Goal: Transaction & Acquisition: Download file/media

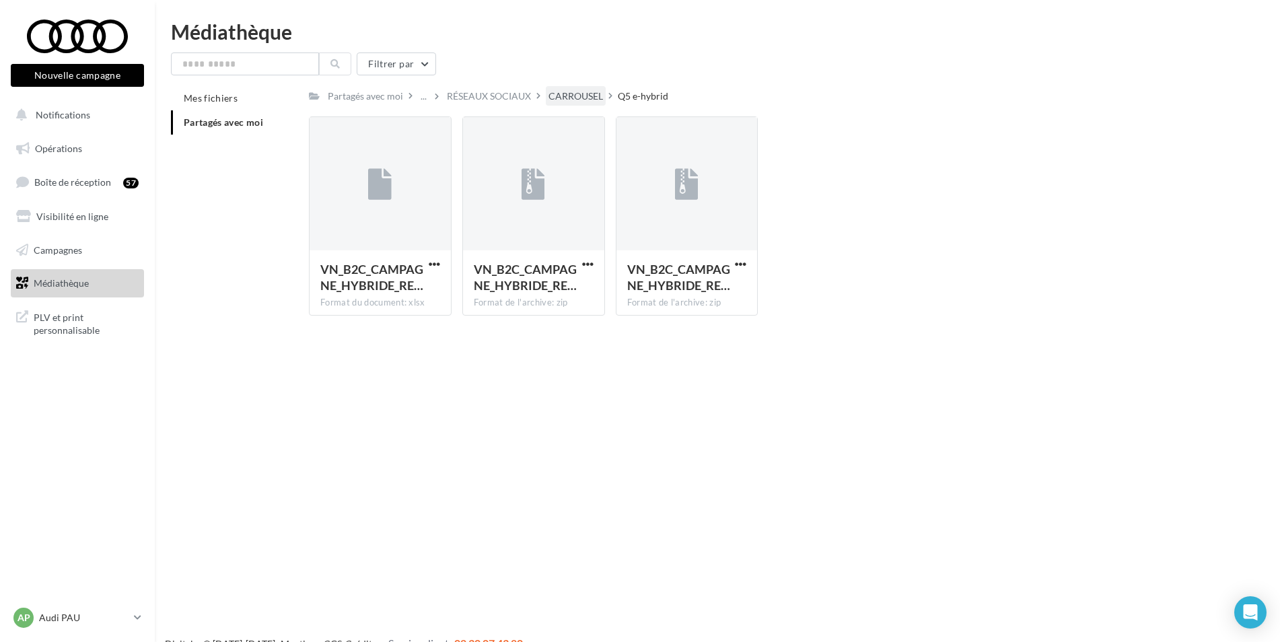
click at [546, 95] on div "CARROUSEL" at bounding box center [576, 96] width 60 height 20
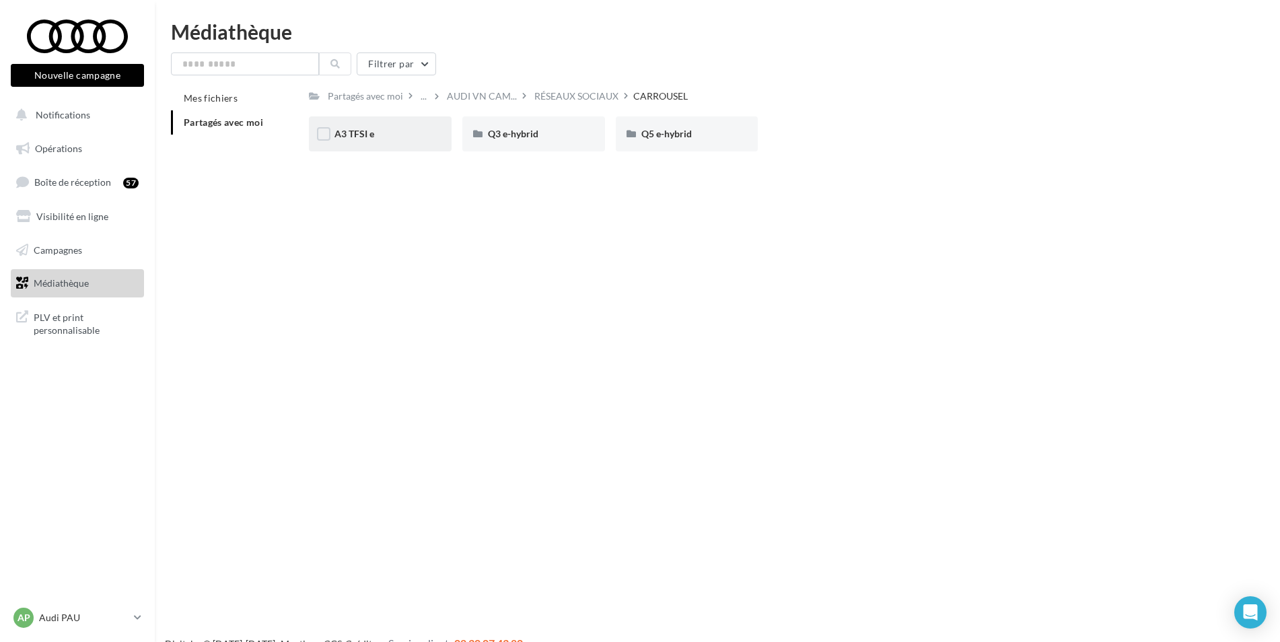
click at [362, 126] on div "A3 TFSI e" at bounding box center [380, 133] width 143 height 35
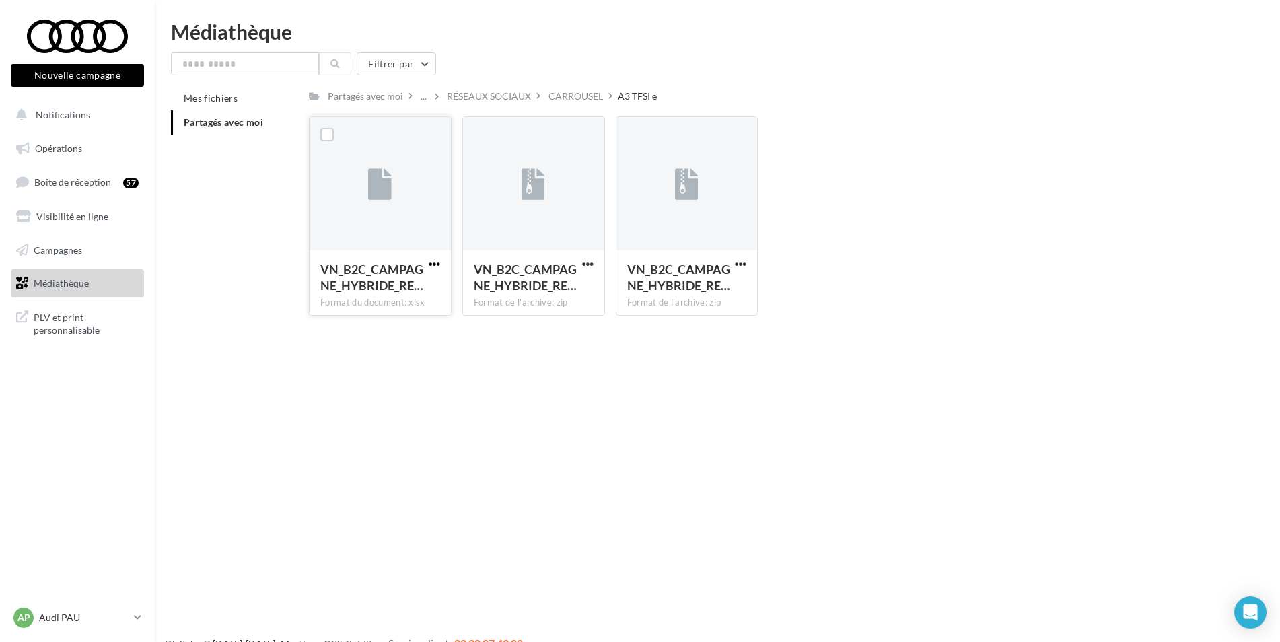
click at [429, 263] on span "button" at bounding box center [434, 264] width 11 height 11
click at [747, 265] on span "button" at bounding box center [740, 264] width 11 height 11
click at [713, 294] on button "Télécharger" at bounding box center [682, 290] width 135 height 35
click at [583, 264] on span "button" at bounding box center [587, 264] width 11 height 11
click at [570, 296] on button "Télécharger" at bounding box center [529, 290] width 135 height 35
